Goal: Check status

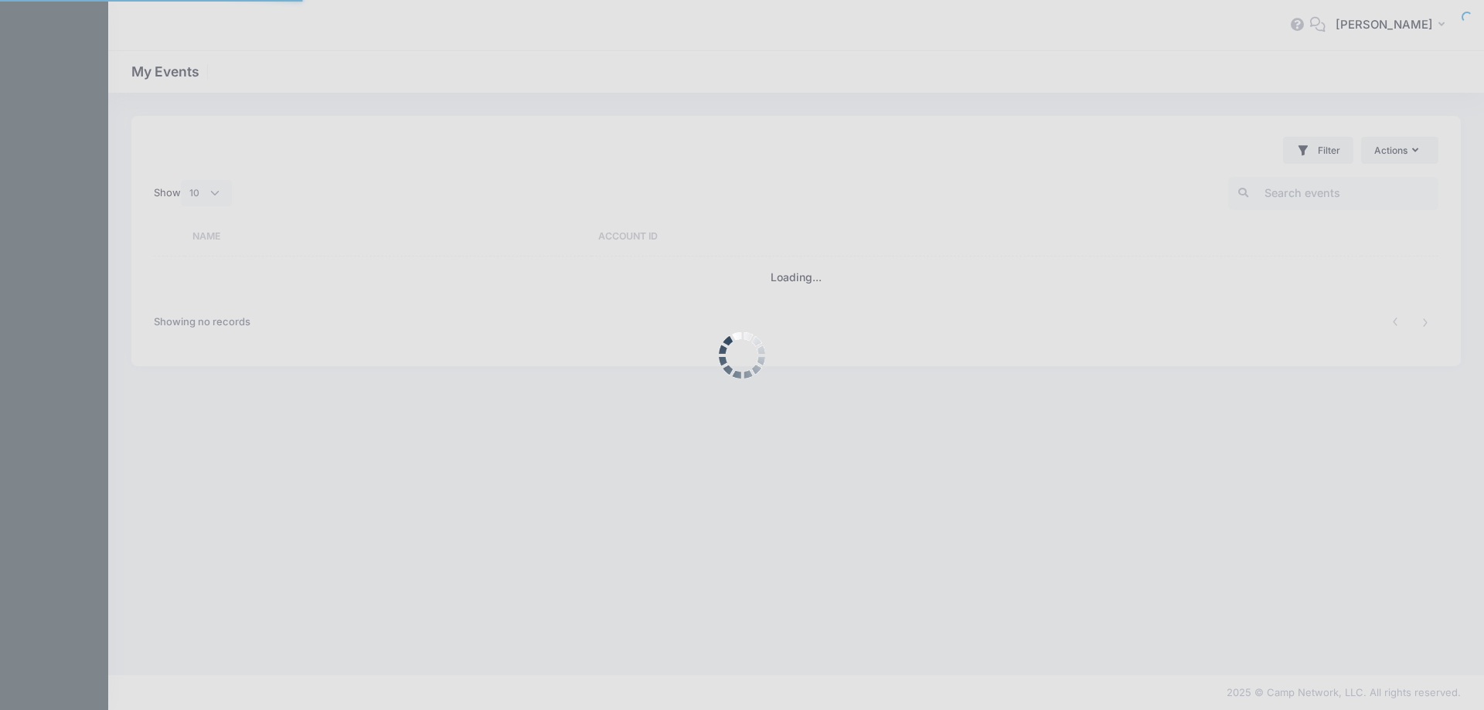
select select "10"
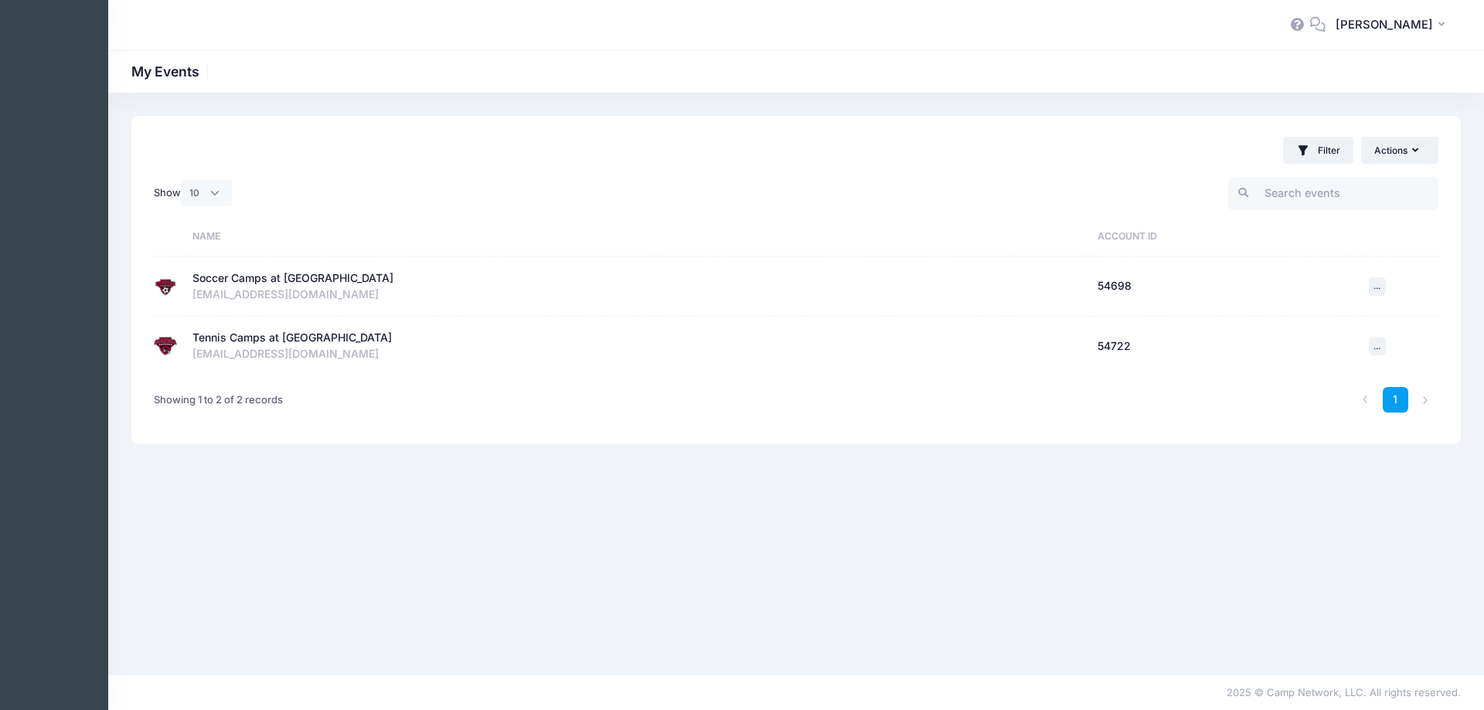
click at [509, 288] on div "[EMAIL_ADDRESS][DOMAIN_NAME]" at bounding box center [636, 295] width 889 height 16
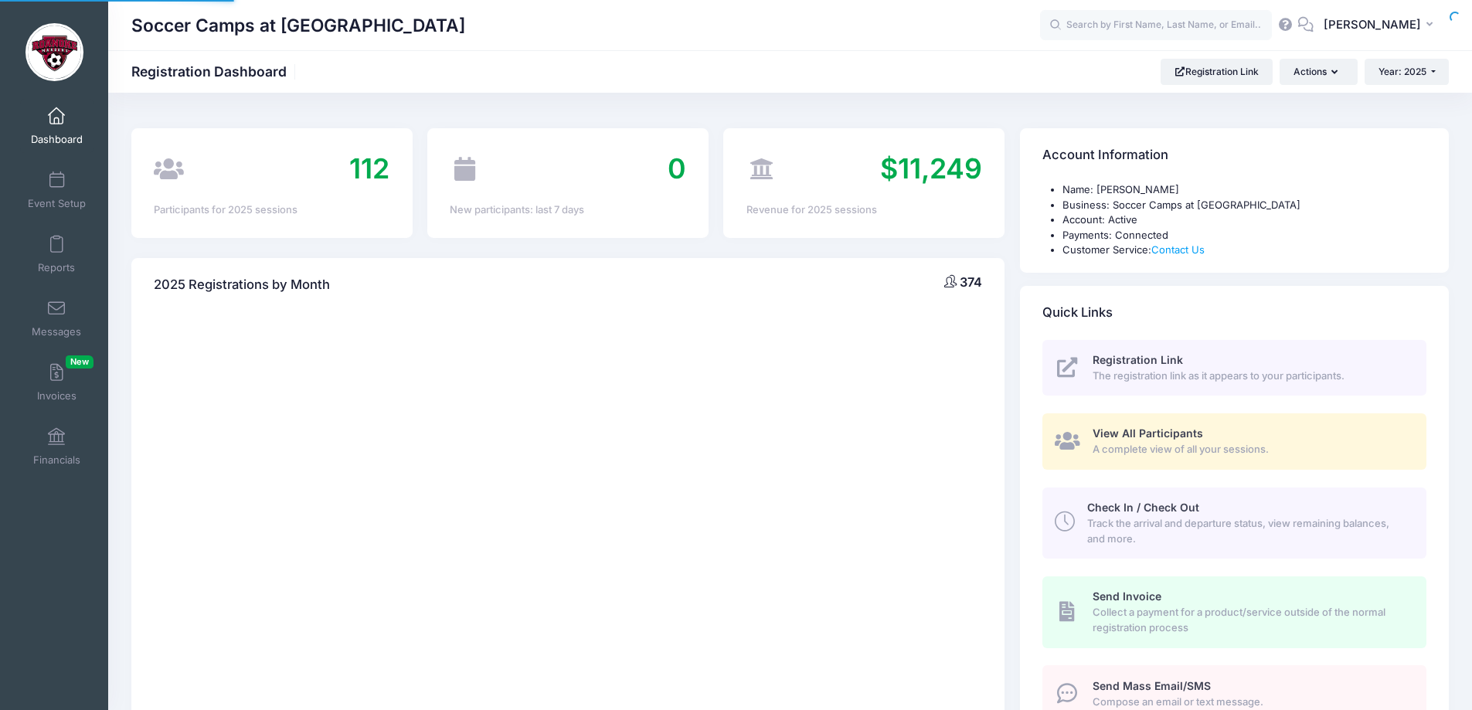
select select
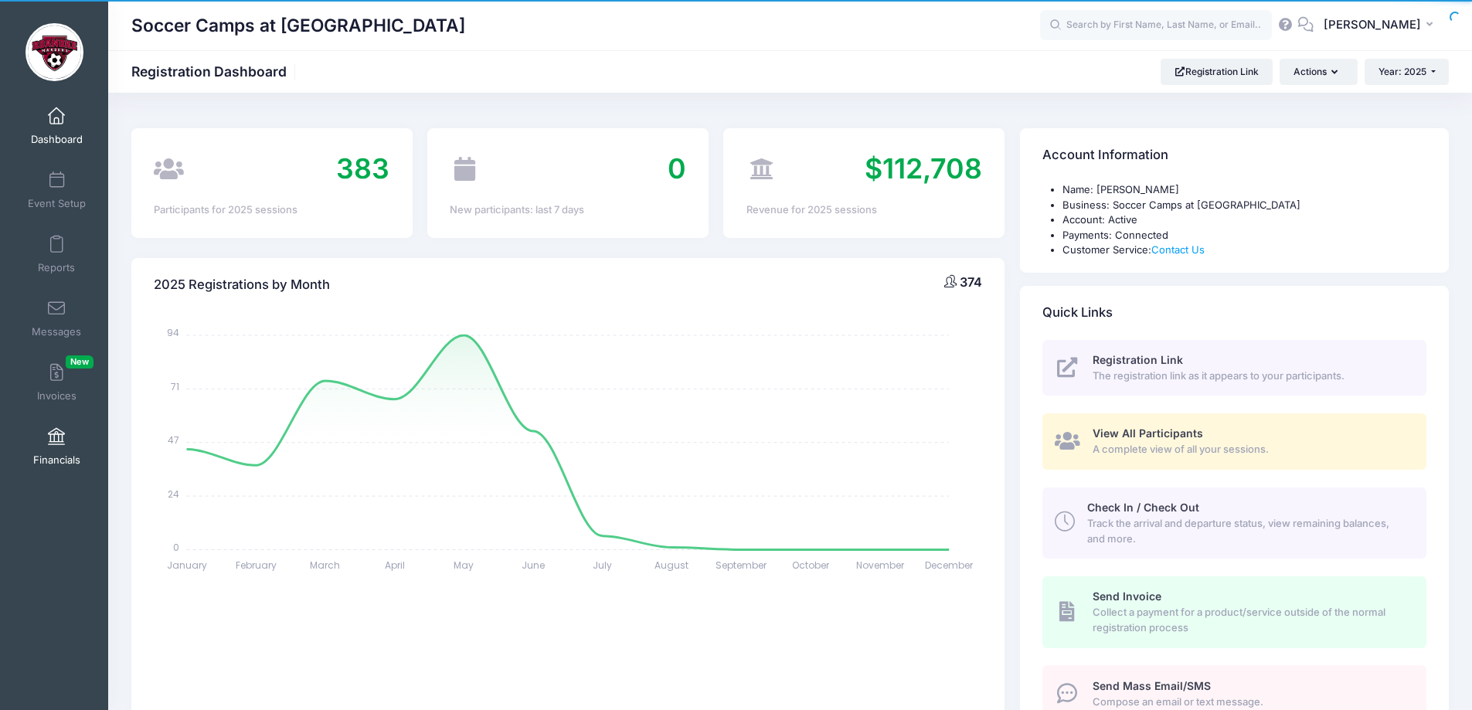
click at [69, 437] on link "Financials" at bounding box center [56, 447] width 73 height 54
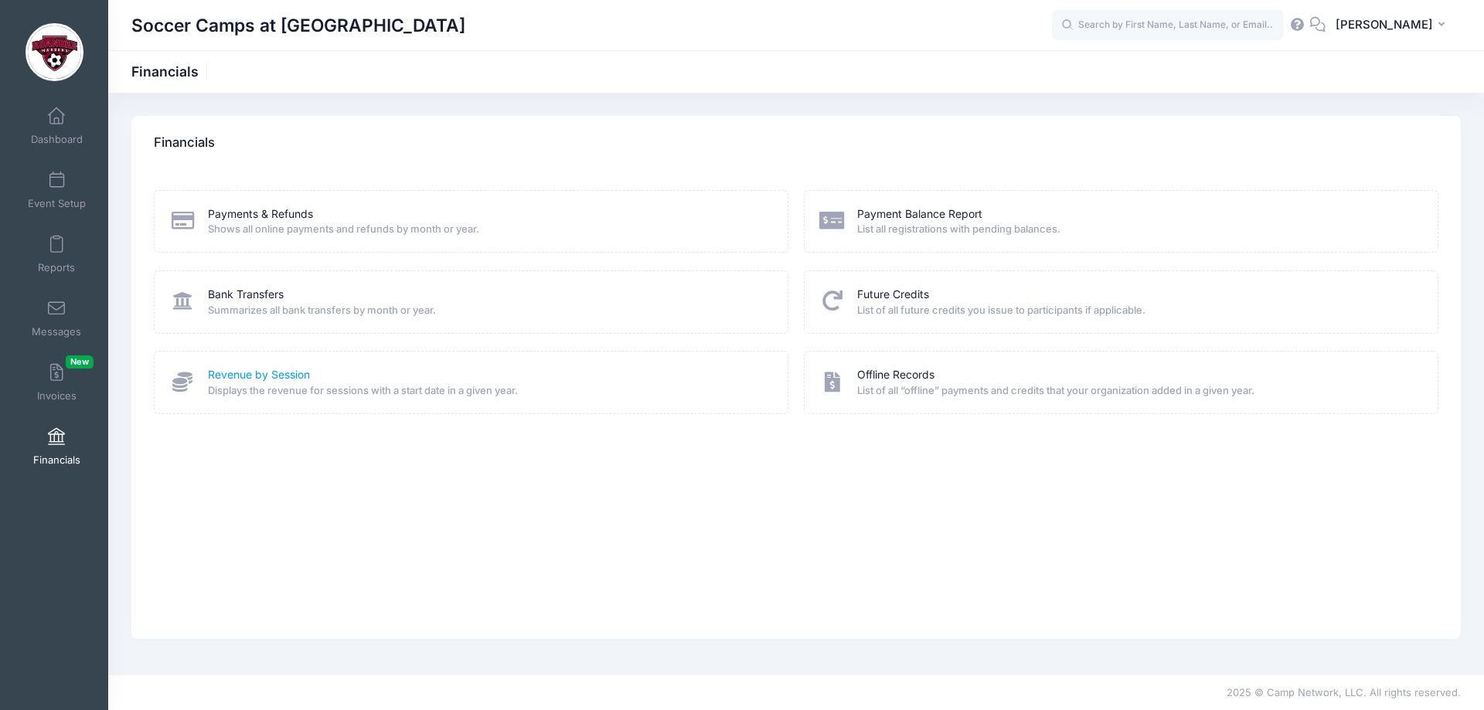
click at [267, 376] on link "Revenue by Session" at bounding box center [259, 375] width 102 height 16
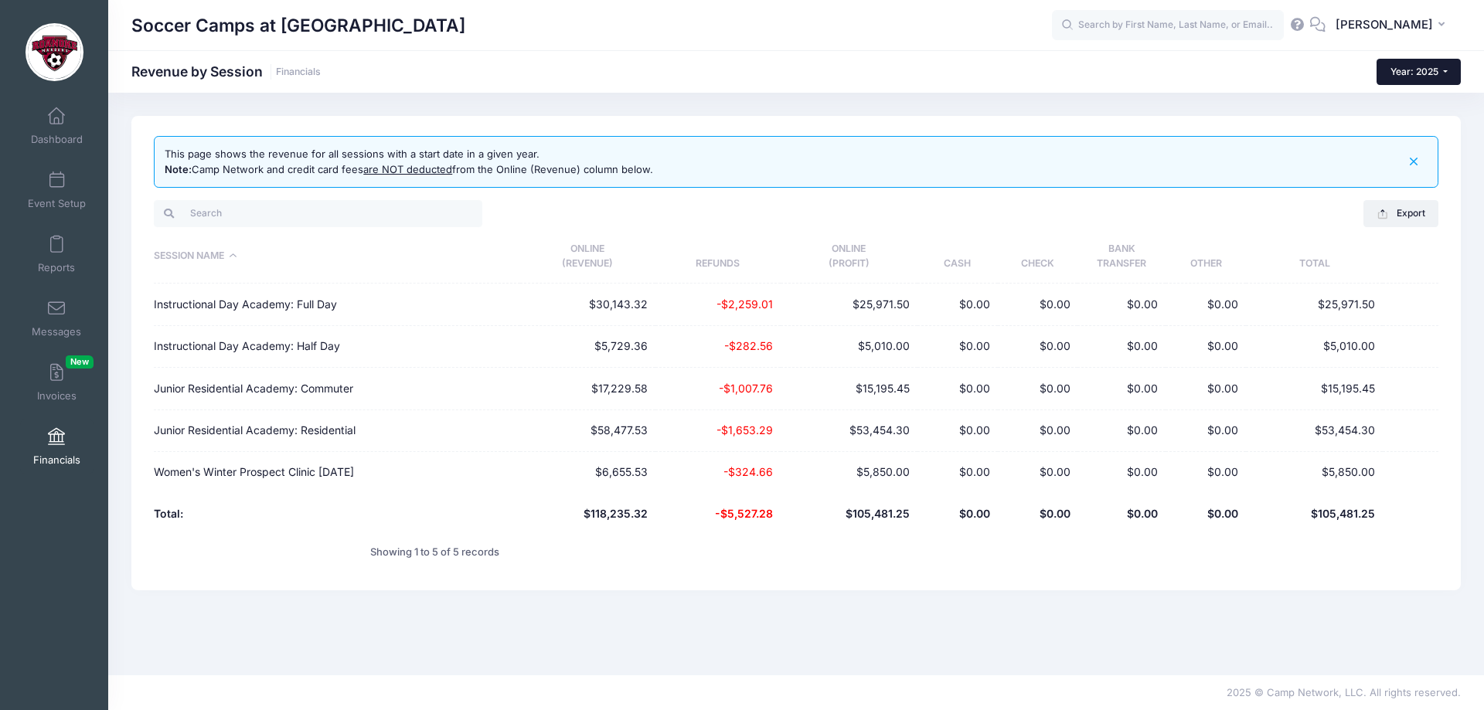
click at [1393, 62] on button "Year: 2025" at bounding box center [1418, 72] width 84 height 26
click at [1401, 116] on link "Year: 2024" at bounding box center [1426, 121] width 100 height 20
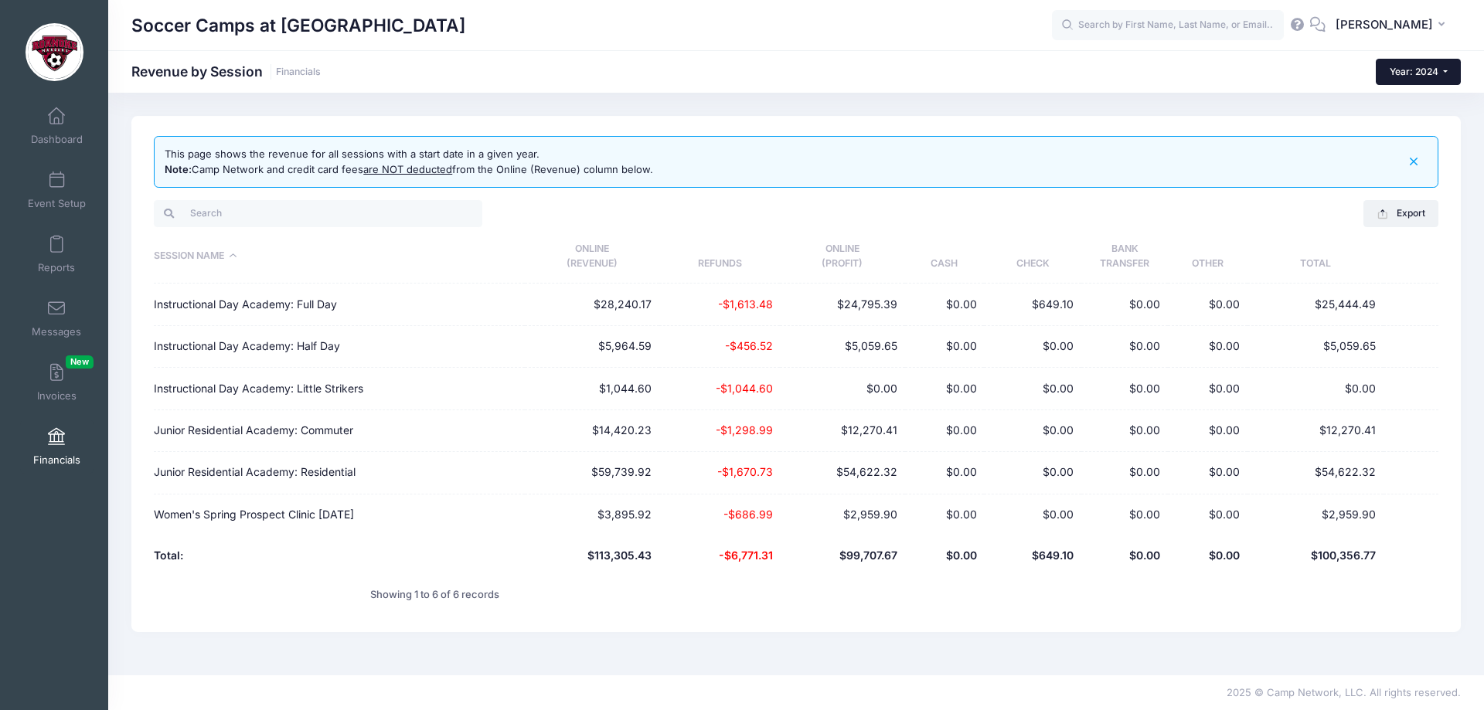
click at [1410, 66] on span "Year: 2024" at bounding box center [1413, 72] width 49 height 12
click at [1416, 94] on link "Year: 2025" at bounding box center [1426, 101] width 100 height 20
